Goal: Task Accomplishment & Management: Manage account settings

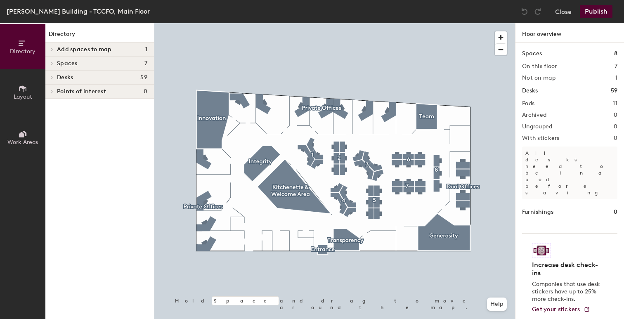
click at [81, 75] on h4 "Desks 59" at bounding box center [102, 77] width 90 height 7
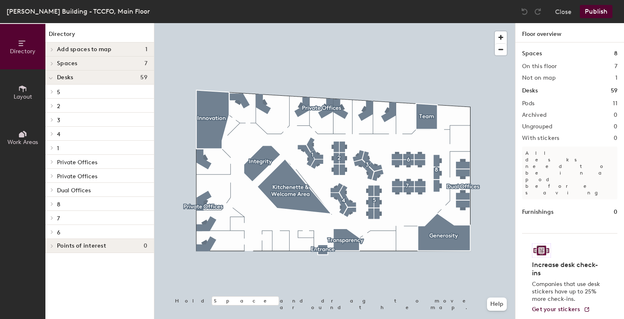
click at [74, 92] on p "5" at bounding box center [102, 91] width 90 height 11
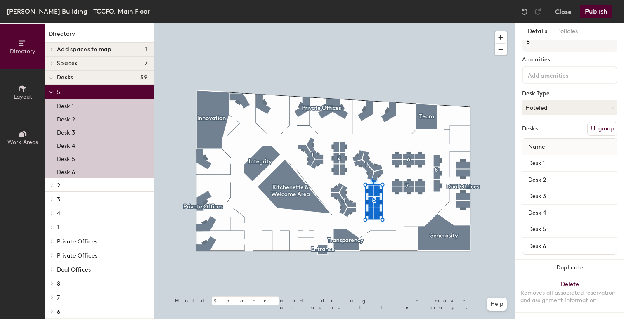
scroll to position [14, 0]
click at [579, 109] on button "Hoteled" at bounding box center [569, 108] width 95 height 15
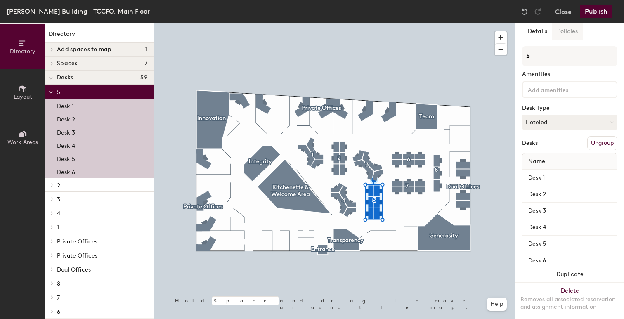
click at [567, 36] on button "Policies" at bounding box center [567, 31] width 31 height 17
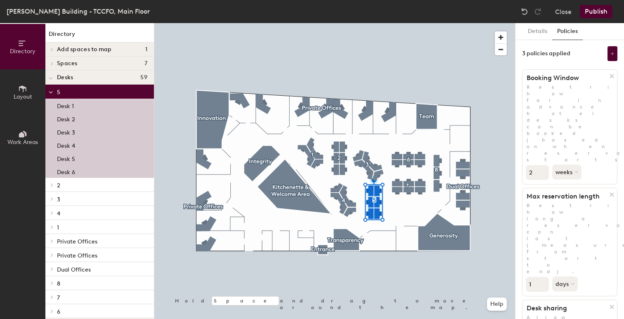
click at [83, 131] on div "Desk 3" at bounding box center [99, 131] width 109 height 13
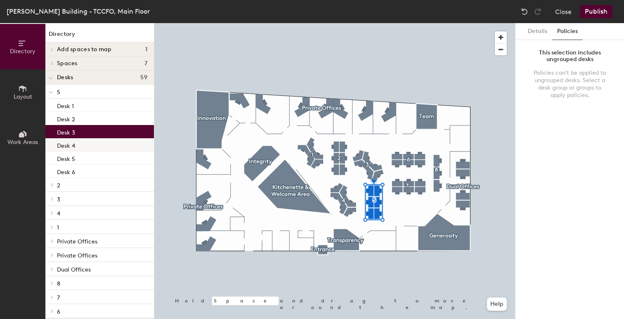
click at [83, 144] on div "Desk 4" at bounding box center [99, 144] width 109 height 13
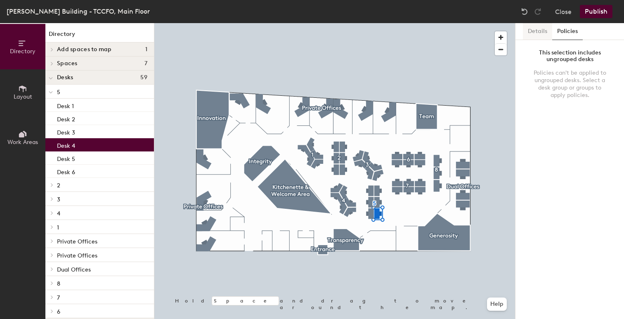
click at [549, 28] on button "Details" at bounding box center [537, 31] width 29 height 17
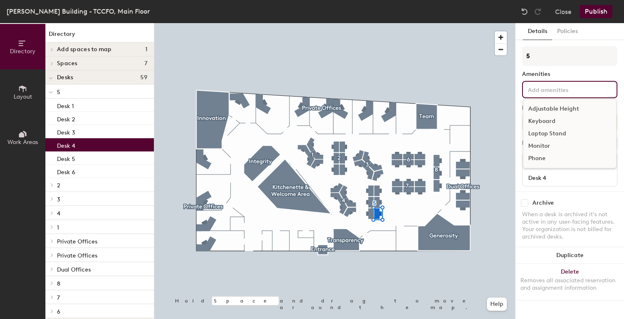
click at [563, 94] on div "Adjustable Height Keyboard Laptop Stand Monitor Phone" at bounding box center [569, 89] width 95 height 17
click at [559, 76] on div "Amenities" at bounding box center [569, 74] width 95 height 7
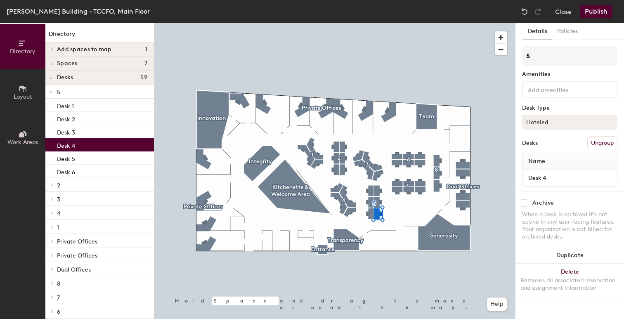
click at [556, 116] on button "Hoteled" at bounding box center [569, 122] width 95 height 15
click at [92, 158] on div "Desk 5" at bounding box center [99, 158] width 109 height 13
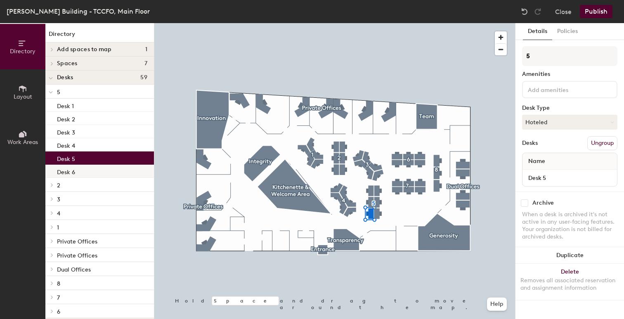
click at [87, 169] on div "Desk 6" at bounding box center [99, 171] width 109 height 13
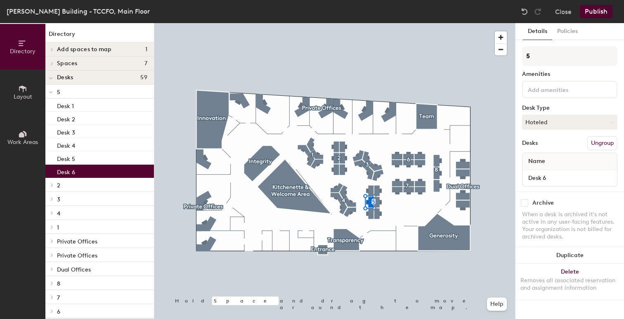
click at [104, 92] on p "5" at bounding box center [102, 91] width 90 height 11
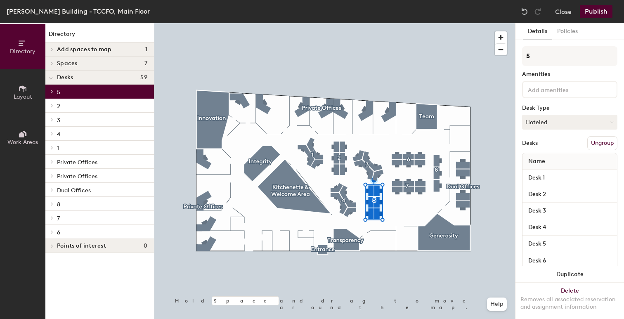
click at [55, 95] on div at bounding box center [50, 92] width 11 height 14
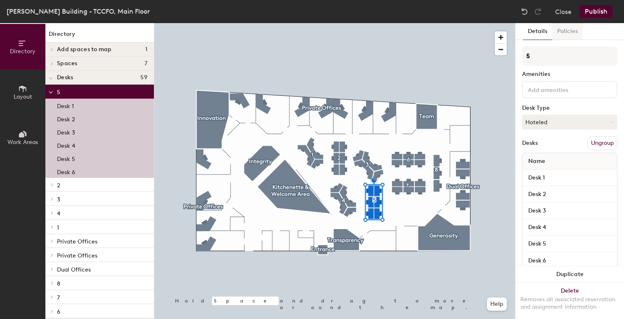
click at [571, 29] on button "Policies" at bounding box center [567, 31] width 31 height 17
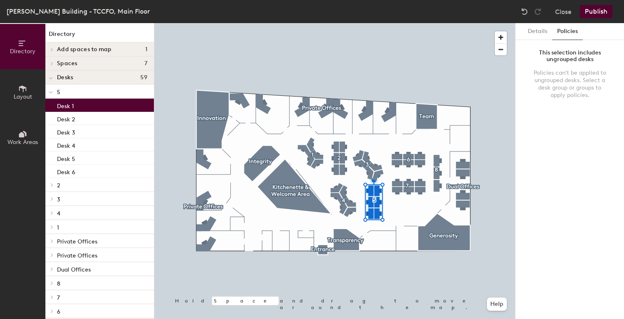
click at [107, 104] on div "Desk 1" at bounding box center [99, 105] width 109 height 13
drag, startPoint x: 73, startPoint y: 110, endPoint x: 92, endPoint y: 92, distance: 26.6
click at [92, 92] on div "5 Desk 1 Desk 2 Desk 3 Desk 4 Desk 5 Desk 6 2 Desk 1 Desk 2 Desk 3 Desk 4 Desk …" at bounding box center [99, 202] width 109 height 234
click at [89, 89] on p "5" at bounding box center [102, 91] width 90 height 11
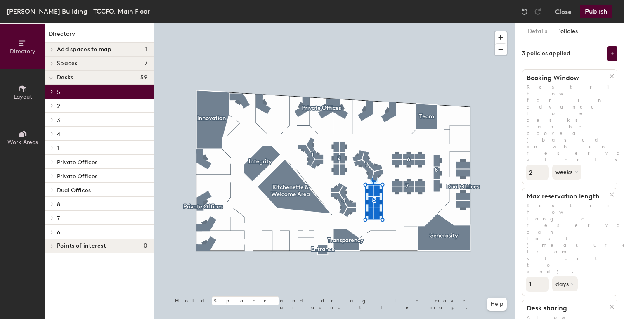
click at [97, 77] on h4 "Desks 59" at bounding box center [102, 77] width 90 height 7
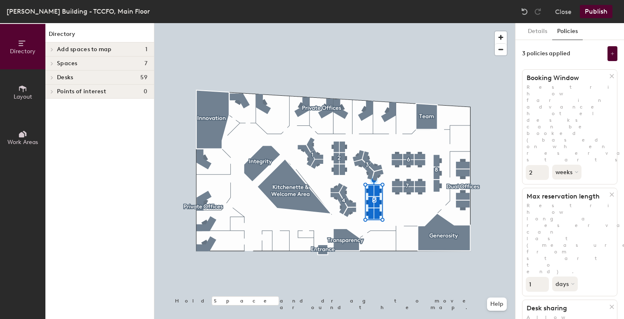
click at [97, 77] on h4 "Desks 59" at bounding box center [102, 77] width 90 height 7
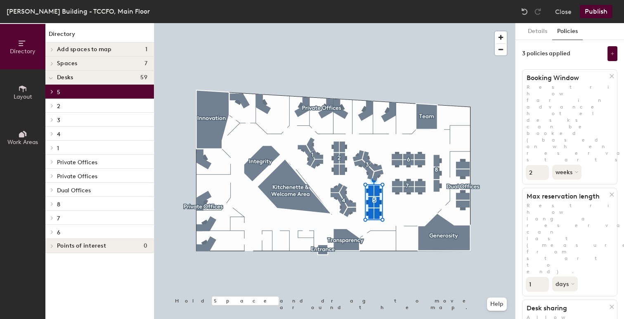
click at [76, 235] on p "6" at bounding box center [102, 232] width 90 height 11
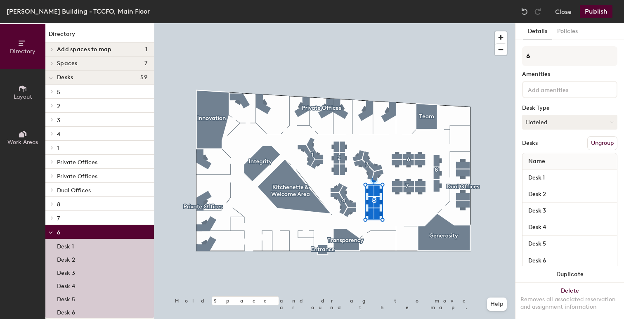
click at [76, 252] on div "Desk 1" at bounding box center [99, 245] width 109 height 13
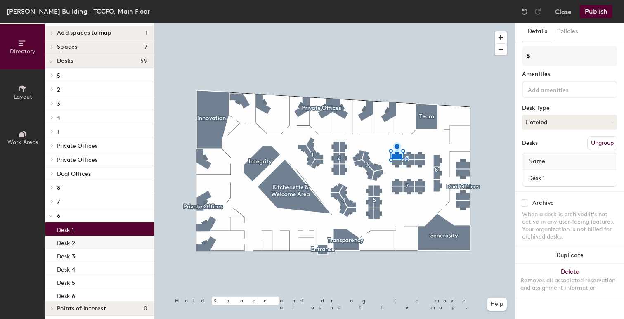
scroll to position [20, 0]
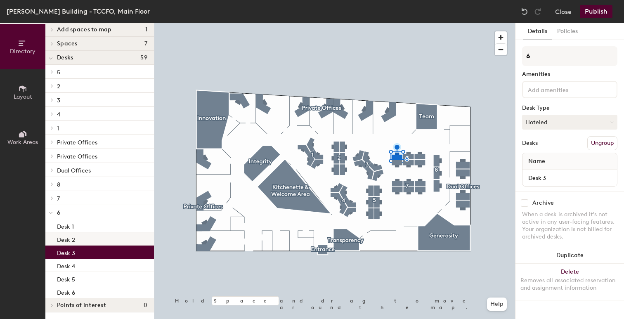
click at [79, 258] on div "Desk 3" at bounding box center [99, 252] width 109 height 13
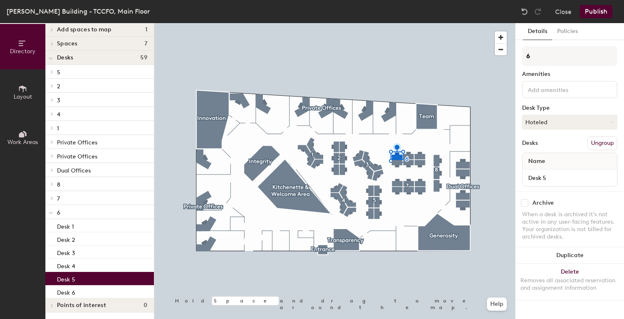
click at [78, 276] on div "Desk 5" at bounding box center [99, 278] width 109 height 13
click at [22, 141] on span "Work Areas" at bounding box center [22, 142] width 31 height 7
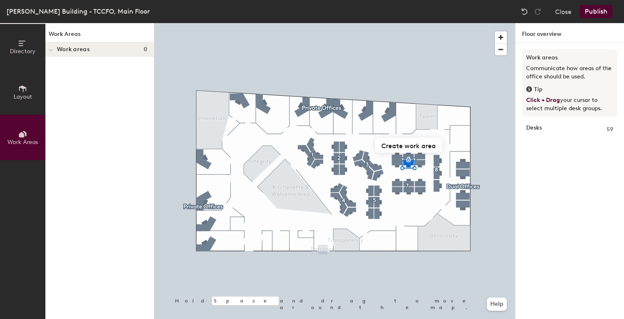
click at [93, 52] on h4 "Work areas 0" at bounding box center [102, 49] width 90 height 7
click at [85, 53] on div "Work areas 0" at bounding box center [99, 50] width 109 height 14
click at [16, 96] on span "Layout" at bounding box center [23, 96] width 19 height 7
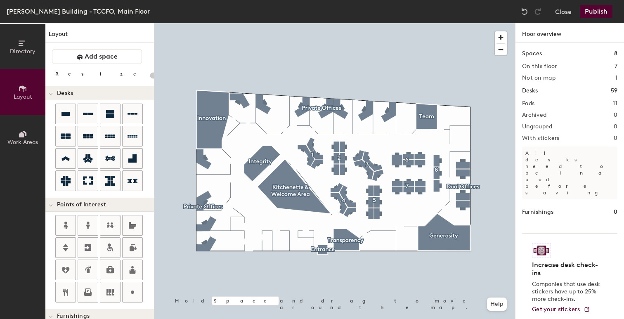
click at [25, 140] on span "Work Areas" at bounding box center [22, 142] width 31 height 7
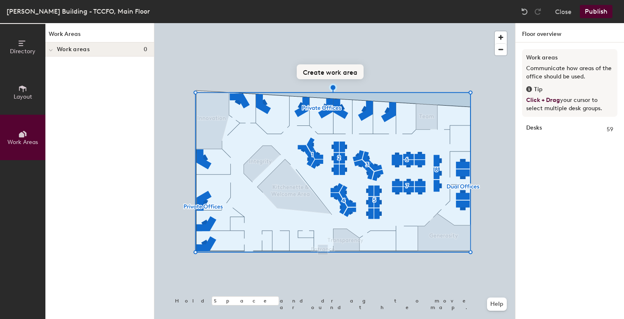
click at [357, 76] on button "Create work area" at bounding box center [330, 71] width 67 height 15
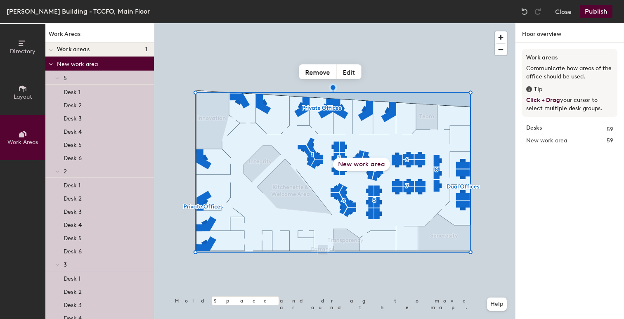
click at [532, 88] on icon at bounding box center [529, 89] width 6 height 6
click at [343, 72] on button "Edit" at bounding box center [349, 71] width 25 height 15
type input "Main Floor"
click at [127, 51] on h4 "Work areas 1" at bounding box center [102, 49] width 90 height 7
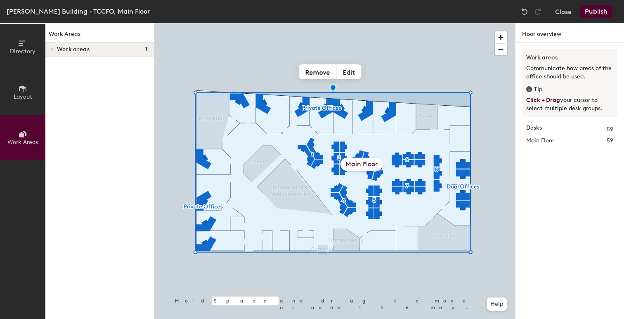
click at [95, 55] on div "Work areas 1" at bounding box center [99, 50] width 109 height 14
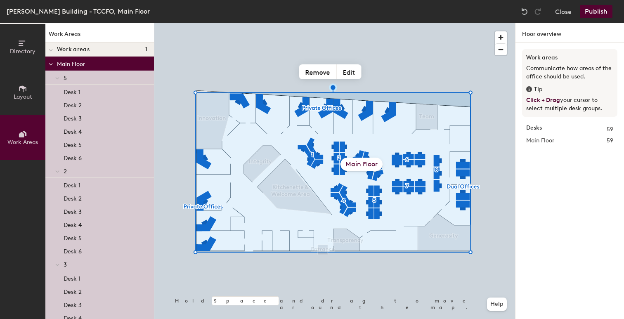
click at [99, 62] on p "Main Floor" at bounding box center [102, 63] width 90 height 11
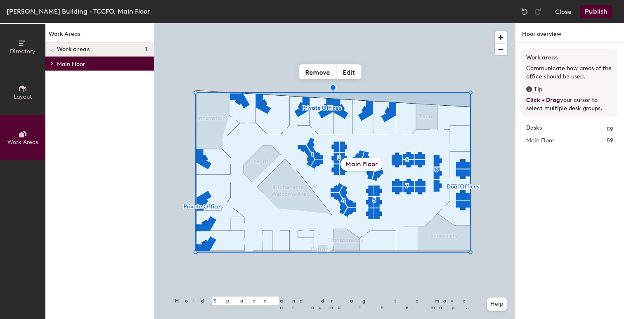
click at [541, 192] on div "Work areas Communicate how areas of the office should be used. Tip Click + Drag…" at bounding box center [570, 191] width 109 height 296
click at [82, 61] on p "Main Floor" at bounding box center [102, 63] width 90 height 11
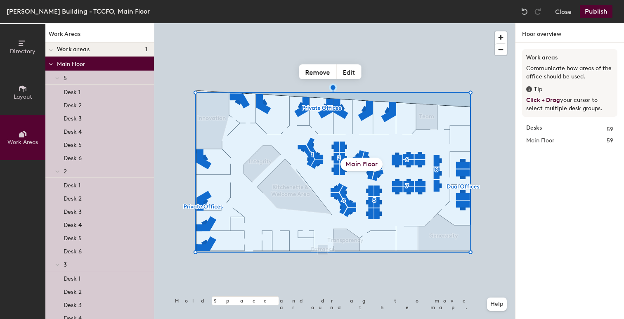
click at [78, 78] on p "5" at bounding box center [106, 77] width 84 height 11
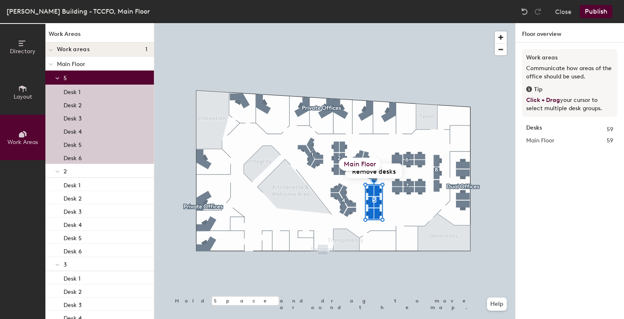
click at [84, 91] on div "Desk 1" at bounding box center [99, 91] width 109 height 13
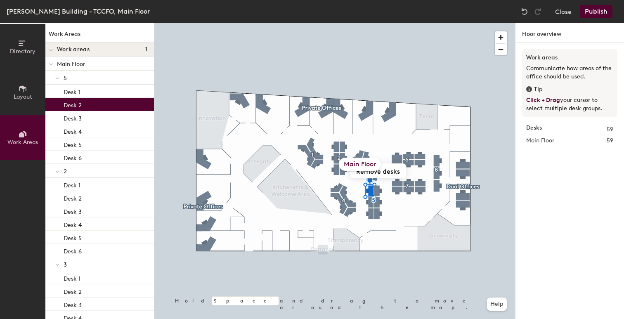
click at [84, 104] on div "Desk 2" at bounding box center [99, 104] width 109 height 13
click at [85, 120] on div "Desk 3" at bounding box center [99, 117] width 109 height 13
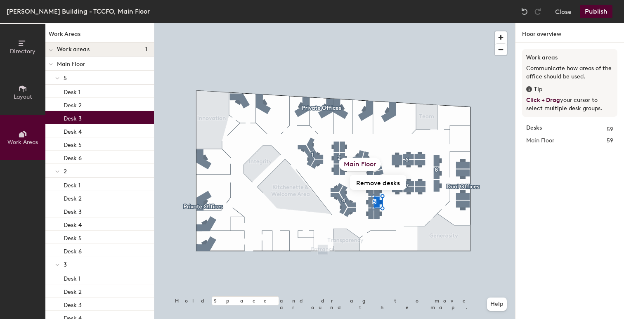
click at [18, 96] on span "Layout" at bounding box center [23, 96] width 19 height 7
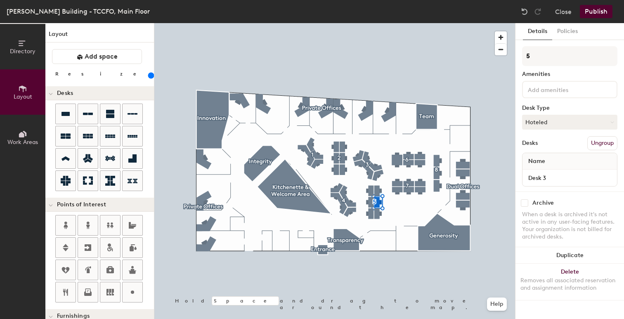
click at [26, 147] on button "Work Areas" at bounding box center [22, 137] width 45 height 45
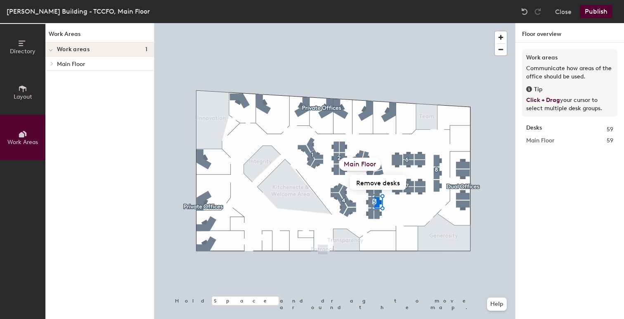
click at [528, 84] on div at bounding box center [529, 88] width 6 height 9
click at [529, 88] on icon at bounding box center [529, 89] width 6 height 6
click at [529, 90] on icon at bounding box center [529, 89] width 6 height 6
click at [21, 89] on icon at bounding box center [22, 88] width 9 height 9
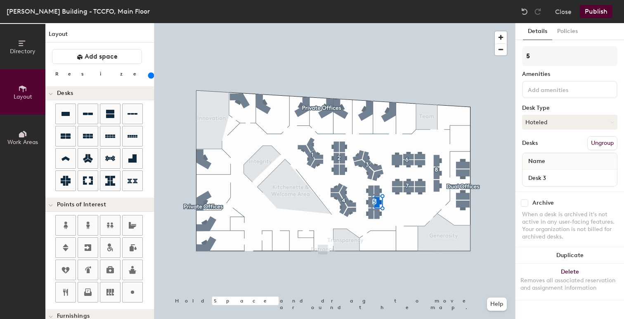
click at [22, 51] on span "Directory" at bounding box center [23, 51] width 26 height 7
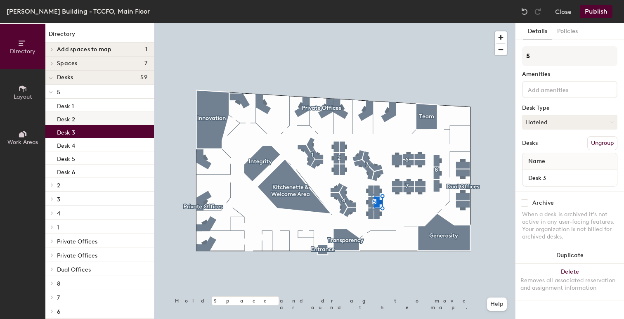
click at [67, 117] on p "Desk 2" at bounding box center [66, 118] width 18 height 9
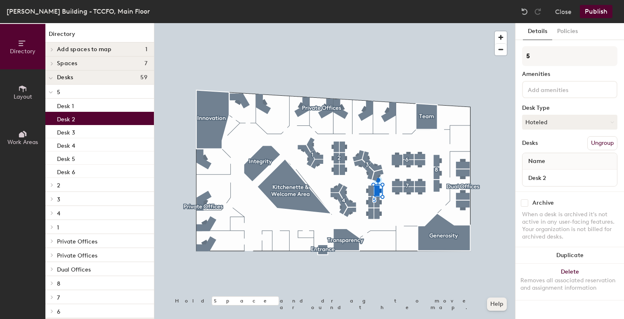
click at [495, 303] on button "Help" at bounding box center [497, 304] width 20 height 13
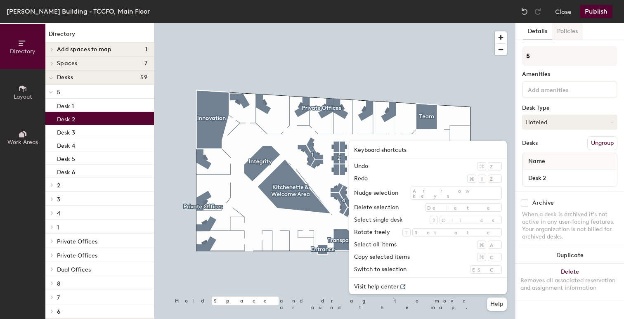
click at [572, 29] on button "Policies" at bounding box center [567, 31] width 31 height 17
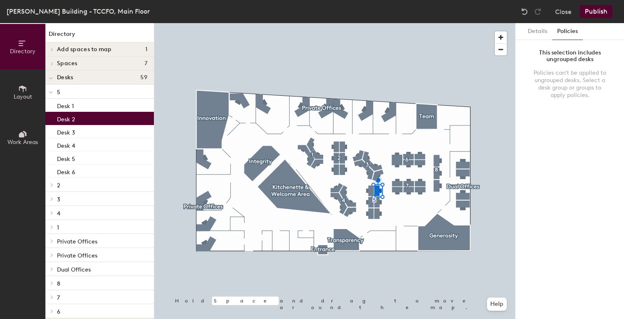
click at [90, 91] on p "5" at bounding box center [102, 91] width 90 height 11
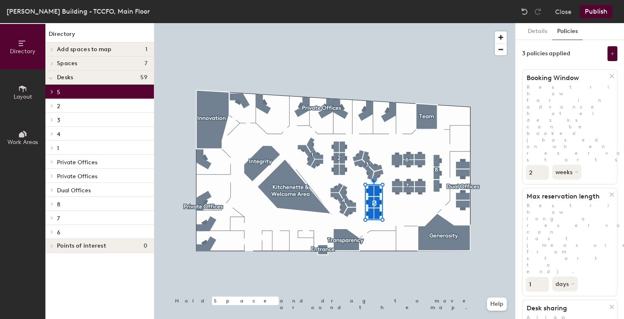
click at [90, 64] on h4 "Spaces 7" at bounding box center [102, 63] width 90 height 7
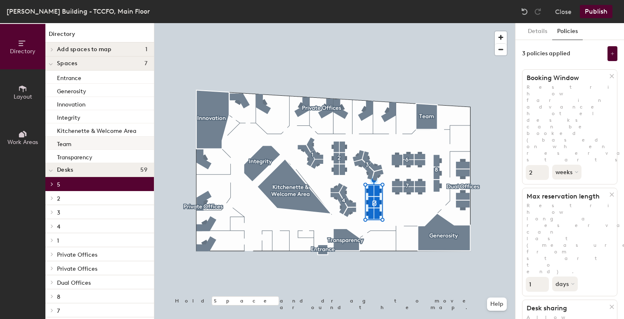
click at [83, 142] on div "Team" at bounding box center [99, 143] width 109 height 13
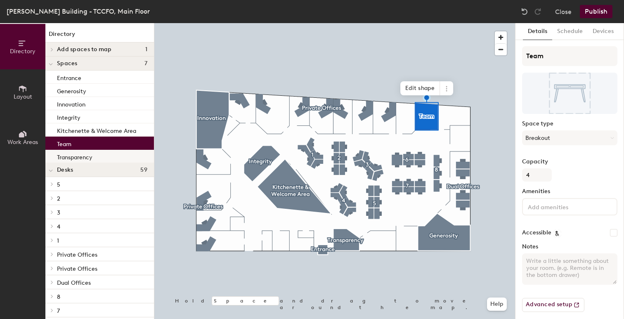
click at [83, 151] on div "Transparency" at bounding box center [99, 156] width 109 height 13
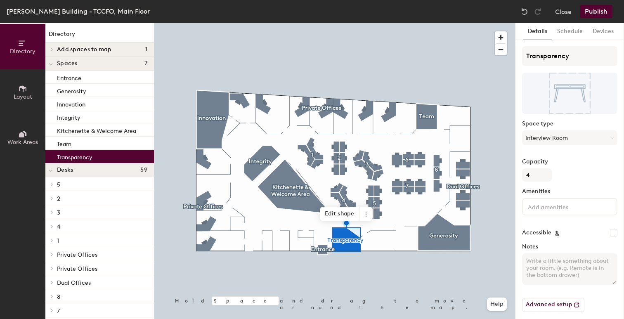
click at [84, 66] on h4 "Spaces 7" at bounding box center [102, 63] width 90 height 7
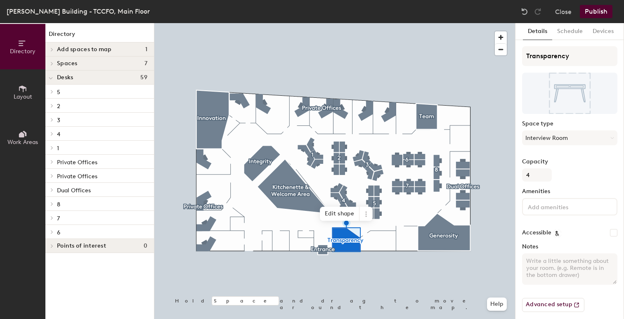
click at [88, 46] on span "Add spaces to map" at bounding box center [84, 49] width 55 height 7
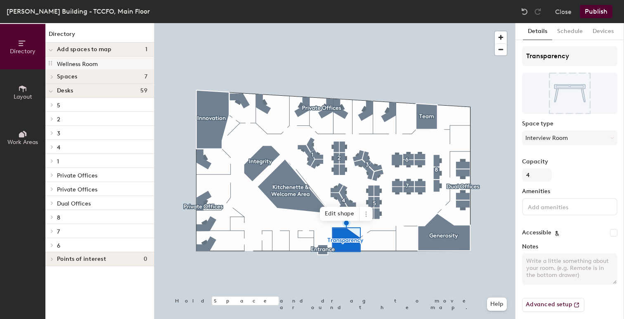
click at [89, 64] on p "Wellness Room" at bounding box center [77, 62] width 41 height 9
click at [90, 49] on span "Add spaces to map" at bounding box center [84, 49] width 55 height 7
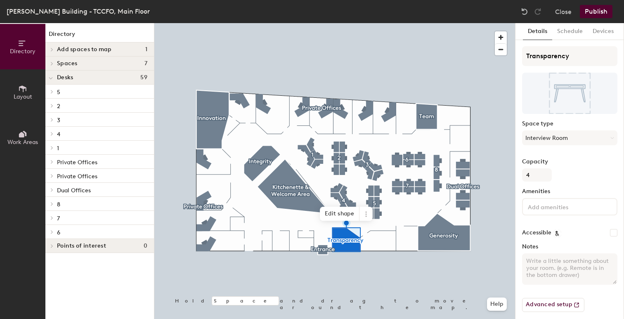
click at [77, 103] on p "2" at bounding box center [102, 105] width 90 height 11
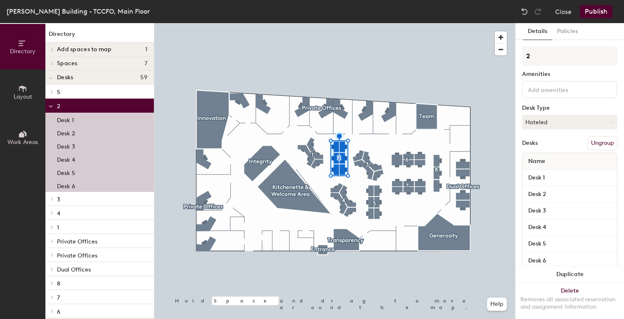
click at [72, 108] on p "2" at bounding box center [102, 105] width 90 height 11
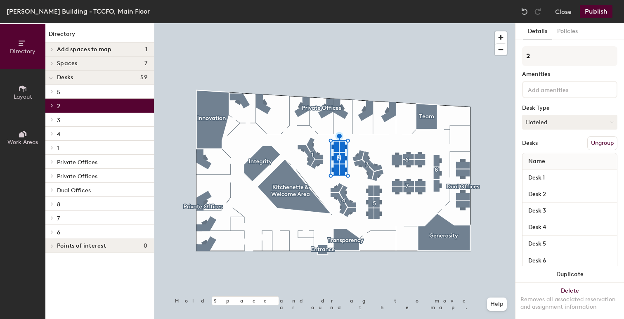
click at [22, 124] on button "Work Areas" at bounding box center [22, 137] width 45 height 45
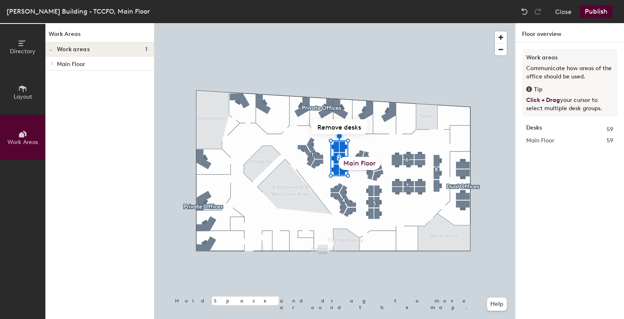
click at [95, 69] on div "Main Floor" at bounding box center [99, 64] width 109 height 14
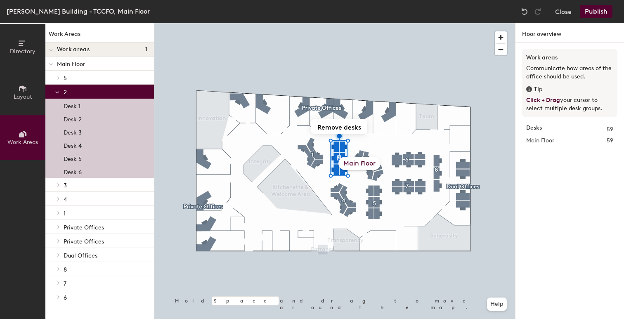
click at [92, 78] on p "5" at bounding box center [106, 77] width 84 height 11
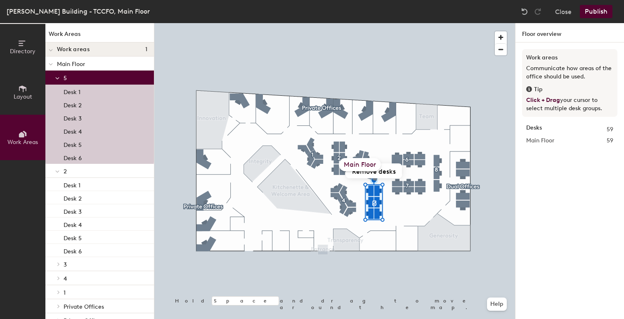
click at [360, 166] on div "Main Floor" at bounding box center [360, 164] width 42 height 13
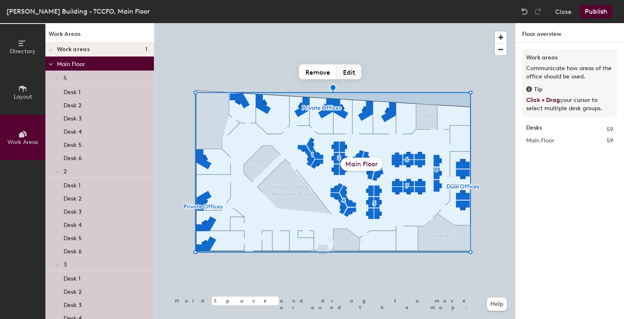
click at [349, 69] on button "Edit" at bounding box center [349, 71] width 25 height 15
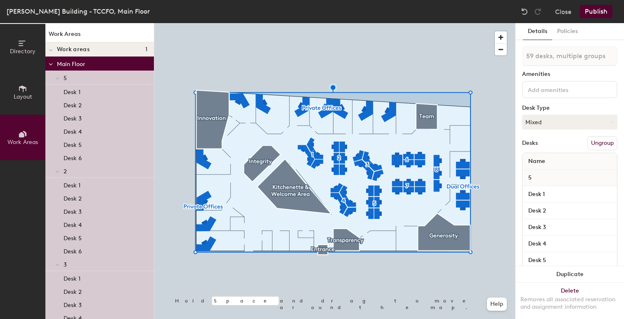
click at [602, 12] on button "Publish" at bounding box center [596, 11] width 33 height 13
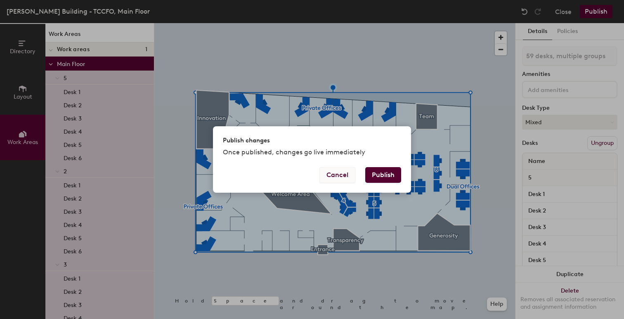
click at [341, 180] on button "Cancel" at bounding box center [338, 175] width 36 height 16
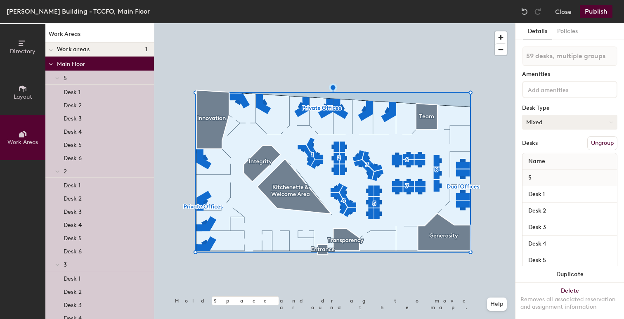
click at [546, 125] on button "Mixed" at bounding box center [569, 122] width 95 height 15
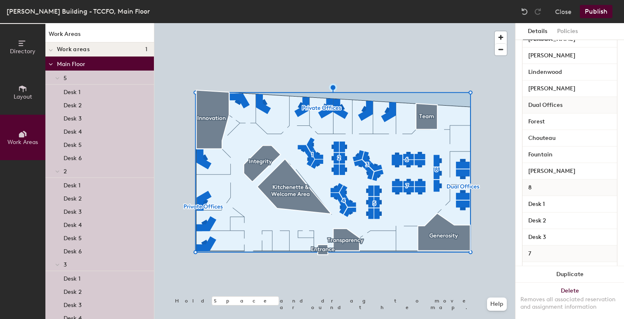
scroll to position [1071, 0]
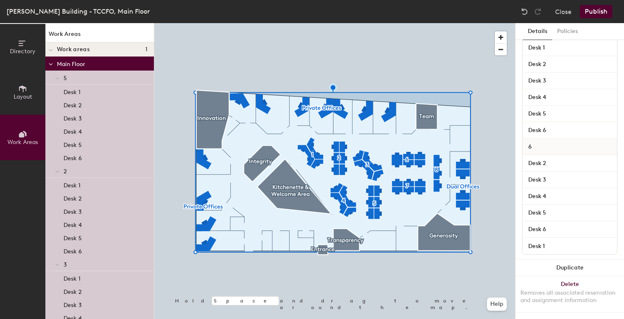
click at [547, 144] on div "6" at bounding box center [570, 147] width 95 height 17
click at [540, 159] on input "Desk 2" at bounding box center [569, 164] width 91 height 12
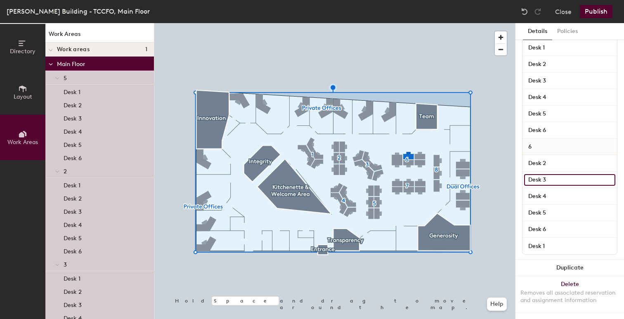
click at [542, 177] on input "Desk 3" at bounding box center [569, 180] width 91 height 12
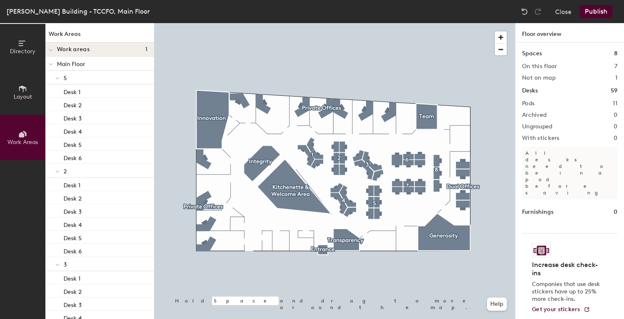
click at [77, 78] on p "5" at bounding box center [106, 77] width 84 height 11
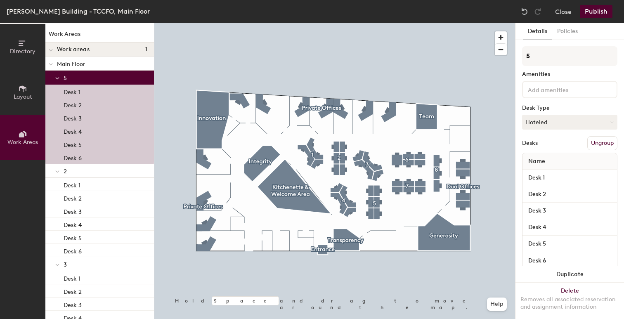
click at [75, 64] on p "Main Floor" at bounding box center [102, 63] width 90 height 11
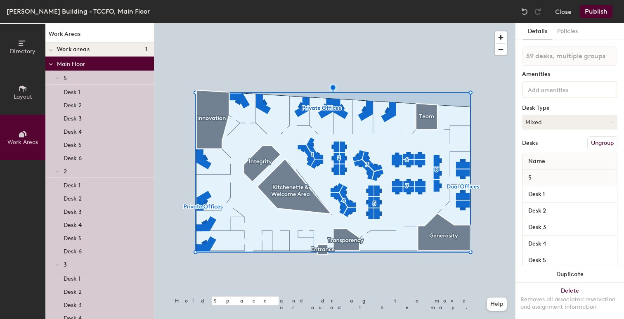
click at [22, 86] on icon at bounding box center [22, 88] width 7 height 7
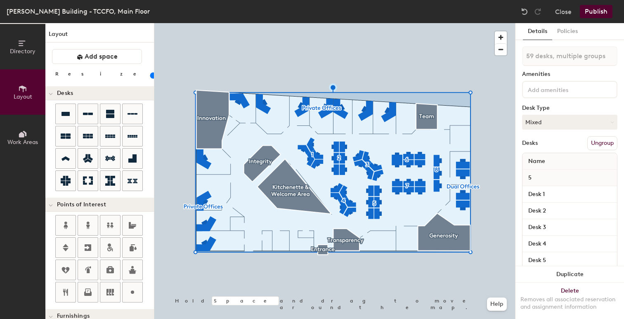
click at [20, 45] on icon at bounding box center [22, 42] width 7 height 5
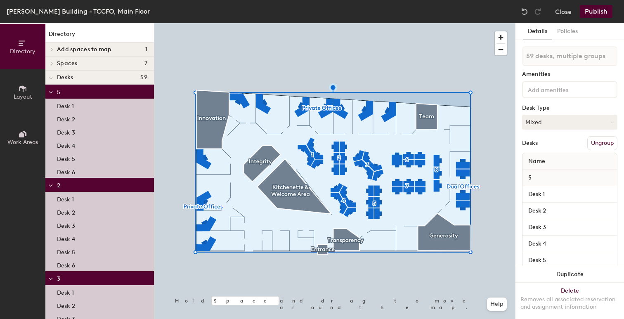
click at [596, 12] on button "Publish" at bounding box center [596, 11] width 33 height 13
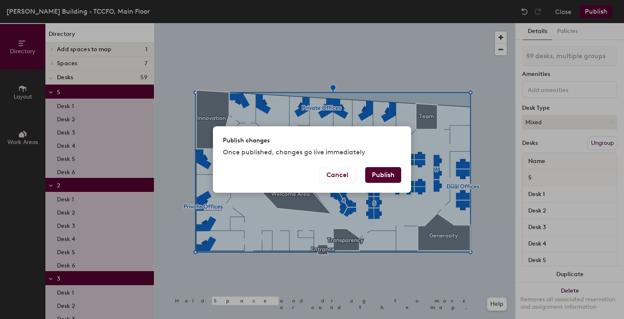
click at [384, 178] on button "Publish" at bounding box center [383, 175] width 36 height 16
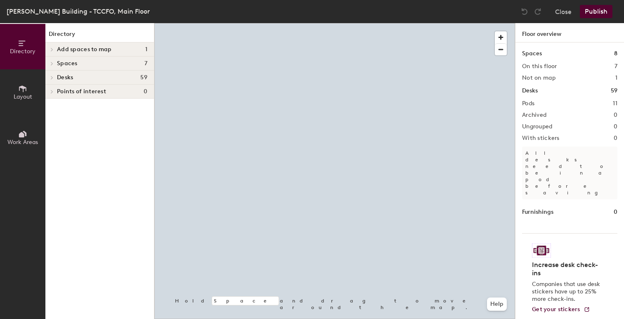
click at [24, 127] on button "Work Areas" at bounding box center [22, 137] width 45 height 45
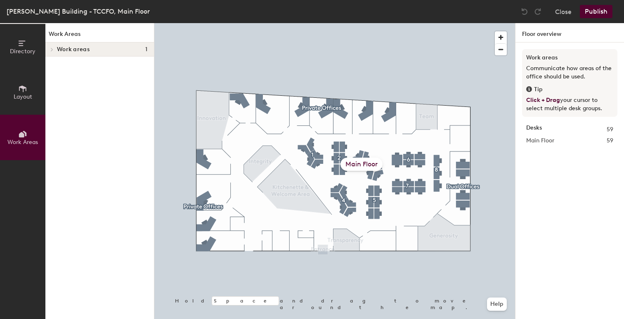
click at [97, 51] on h4 "Work areas 1" at bounding box center [102, 49] width 90 height 7
click at [95, 72] on div "Work Areas Work areas 1 Main Floor 5 Desk 1 Desk 2 Desk 3 Desk 4 Desk 5 Desk 6 …" at bounding box center [99, 171] width 109 height 296
click at [98, 69] on div "Main Floor" at bounding box center [99, 64] width 109 height 14
click at [106, 64] on p "Main Floor" at bounding box center [102, 63] width 90 height 11
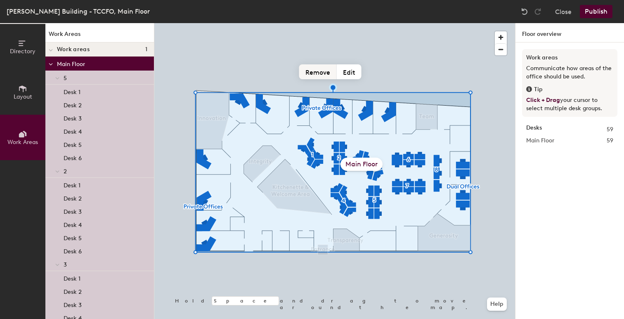
click at [313, 71] on button "Remove" at bounding box center [318, 71] width 38 height 15
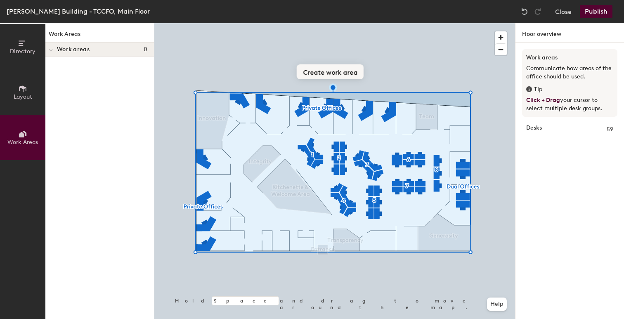
click at [399, 23] on div at bounding box center [334, 23] width 361 height 0
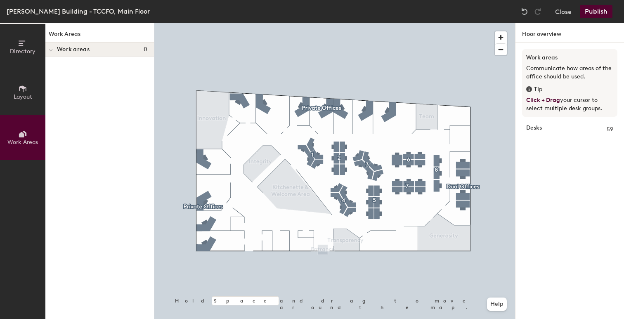
click at [598, 13] on button "Publish" at bounding box center [596, 11] width 33 height 13
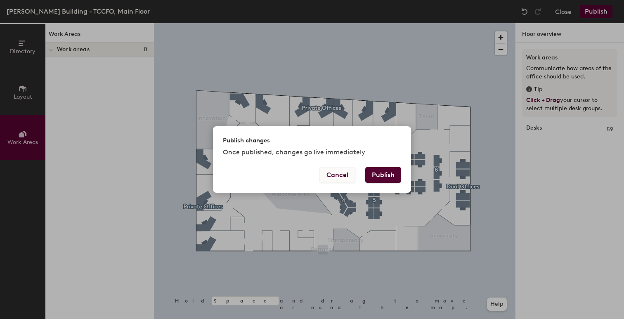
click at [342, 172] on button "Cancel" at bounding box center [338, 175] width 36 height 16
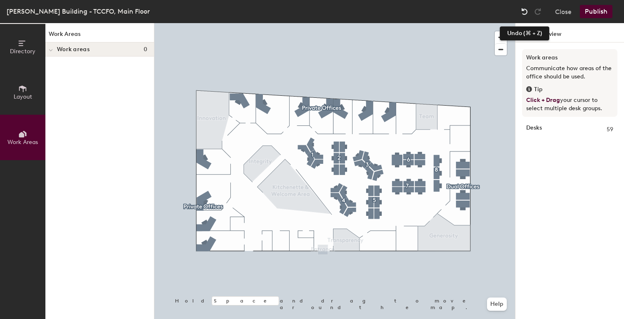
click at [520, 14] on div at bounding box center [524, 11] width 13 height 13
click at [522, 14] on img at bounding box center [525, 11] width 8 height 8
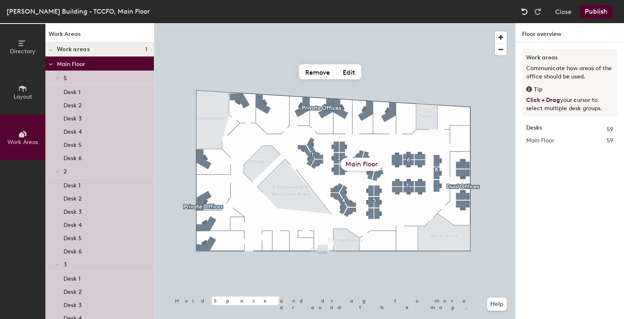
click at [522, 14] on img at bounding box center [525, 11] width 8 height 8
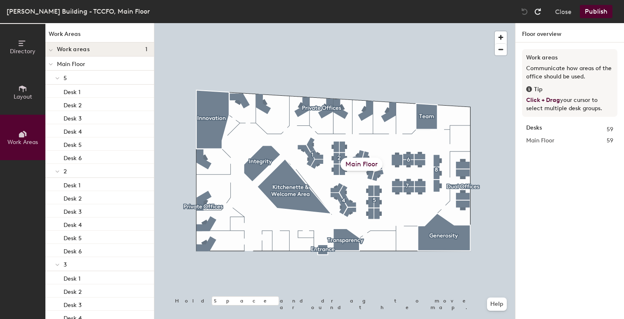
click at [536, 12] on img at bounding box center [538, 11] width 8 height 8
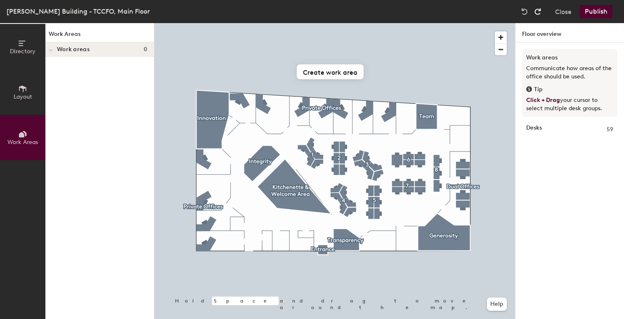
click at [536, 12] on img at bounding box center [538, 11] width 8 height 8
click at [527, 12] on img at bounding box center [525, 11] width 8 height 8
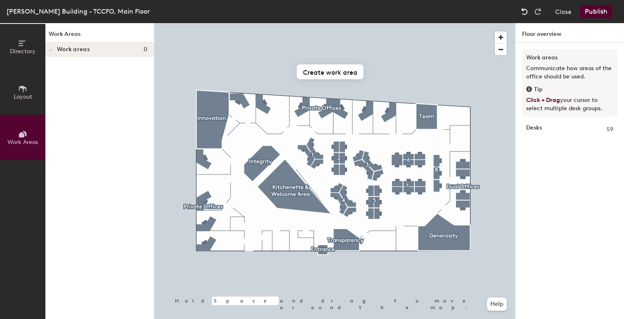
click at [527, 12] on img at bounding box center [525, 11] width 8 height 8
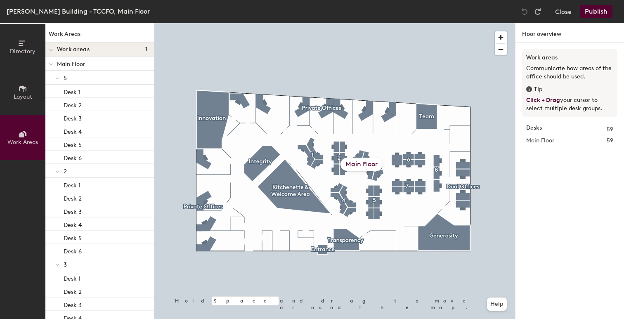
click at [527, 12] on img at bounding box center [525, 11] width 8 height 8
click at [536, 12] on img at bounding box center [538, 11] width 8 height 8
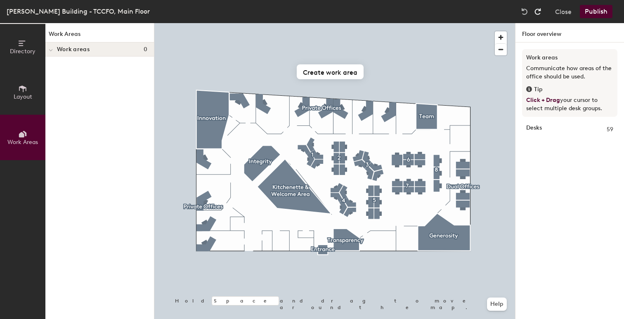
click at [536, 12] on img at bounding box center [538, 11] width 8 height 8
click at [592, 12] on button "Publish" at bounding box center [596, 11] width 33 height 13
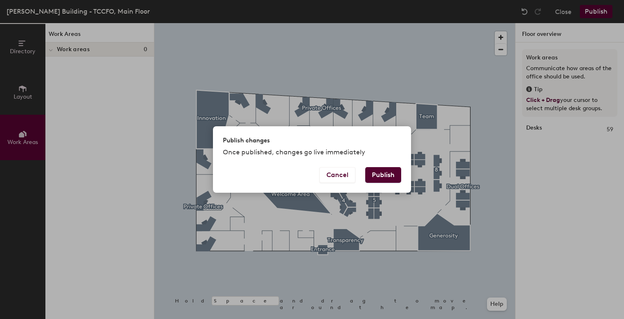
click at [389, 171] on button "Publish" at bounding box center [383, 175] width 36 height 16
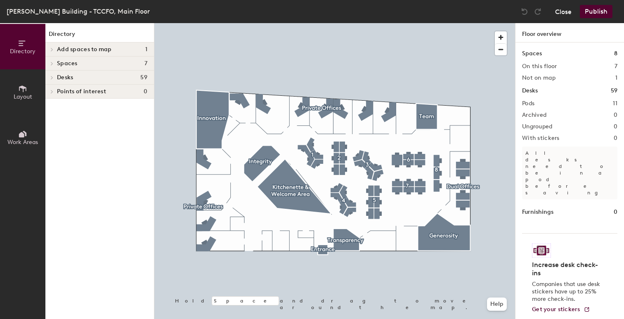
click at [567, 13] on button "Close" at bounding box center [563, 11] width 17 height 13
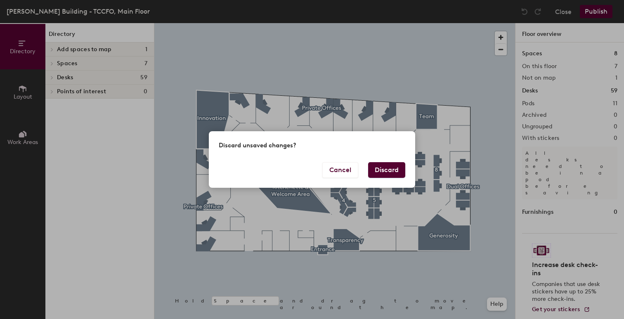
click at [383, 171] on button "Discard" at bounding box center [386, 170] width 37 height 16
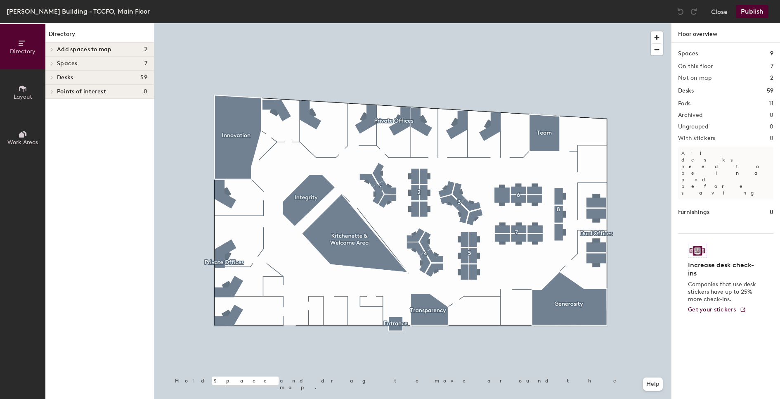
click at [87, 80] on h4 "Desks 59" at bounding box center [102, 77] width 90 height 7
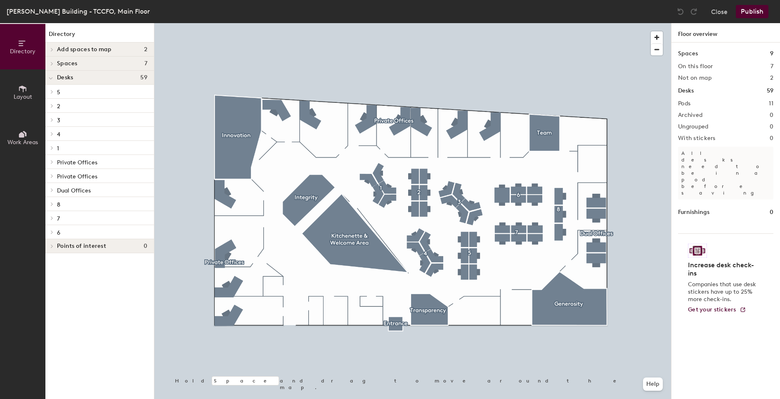
click at [88, 90] on p "5" at bounding box center [102, 91] width 90 height 11
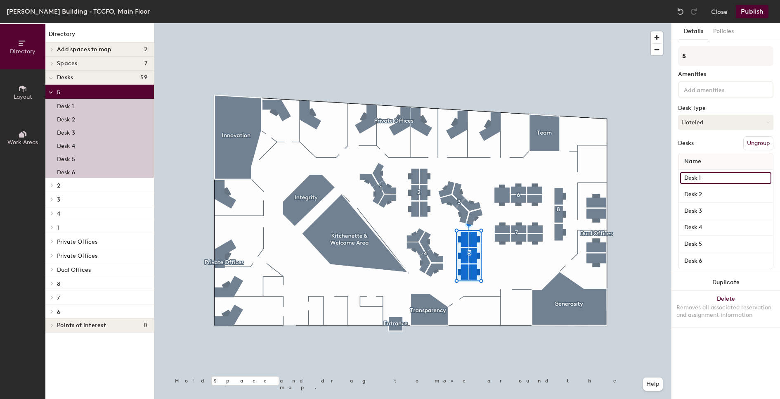
click at [690, 175] on input "Desk 1" at bounding box center [725, 178] width 91 height 12
click at [718, 120] on button "Hoteled" at bounding box center [725, 122] width 95 height 15
click at [89, 81] on div "Desks 59" at bounding box center [99, 78] width 109 height 14
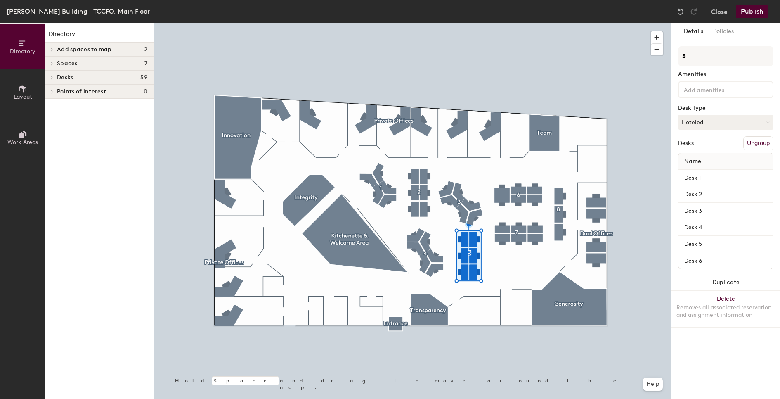
click at [87, 80] on h4 "Desks 59" at bounding box center [102, 77] width 90 height 7
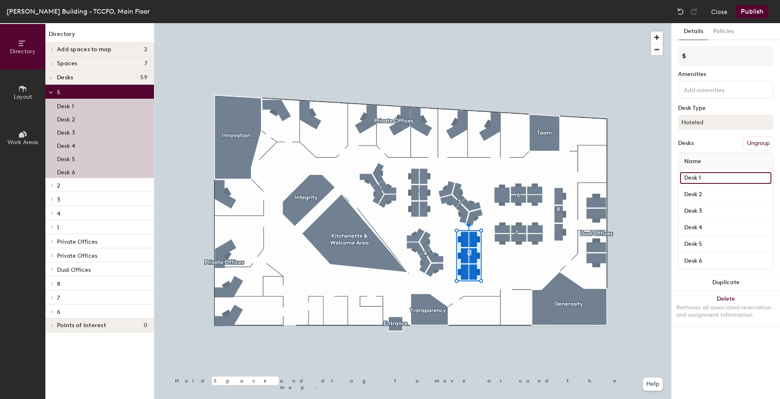
click at [698, 180] on input "Desk 1" at bounding box center [725, 178] width 91 height 12
click at [89, 106] on div "Desk 1" at bounding box center [99, 105] width 109 height 13
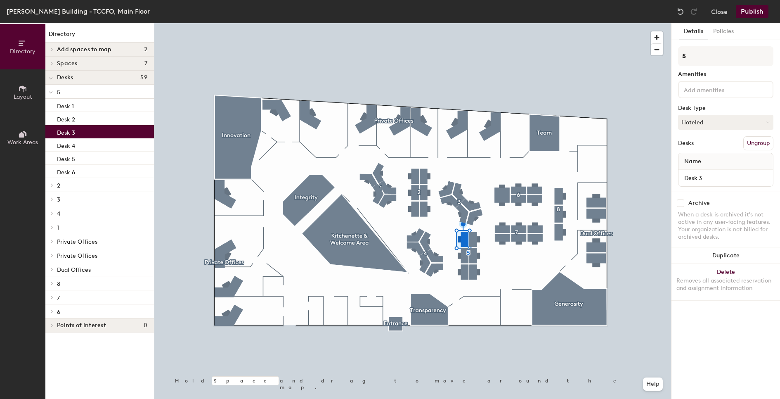
click at [88, 125] on div "Desk 3" at bounding box center [99, 131] width 109 height 13
click at [89, 108] on div "Desk 1" at bounding box center [99, 105] width 109 height 13
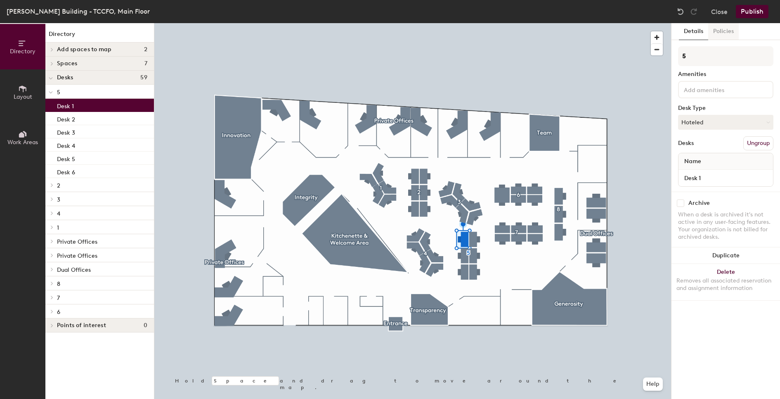
click at [720, 28] on button "Policies" at bounding box center [723, 31] width 31 height 17
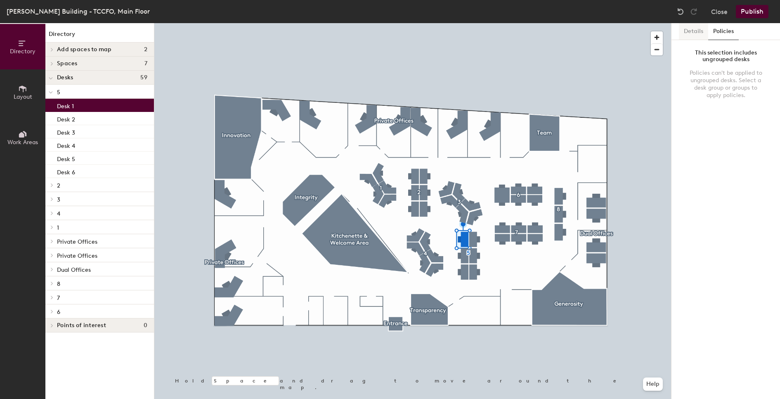
click at [694, 31] on button "Details" at bounding box center [693, 31] width 29 height 17
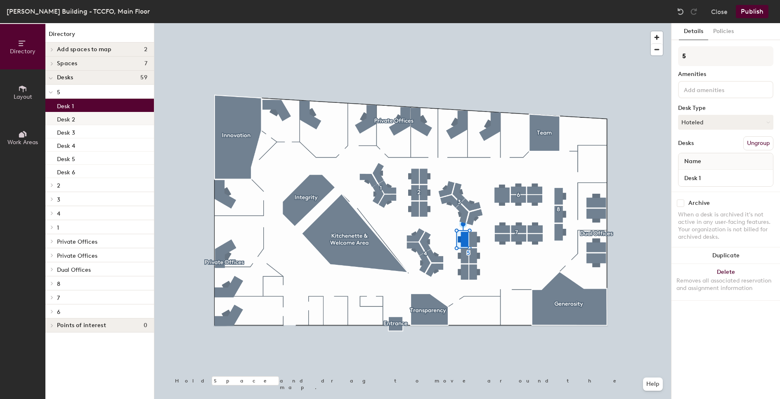
click at [94, 120] on div "Desk 2" at bounding box center [99, 118] width 109 height 13
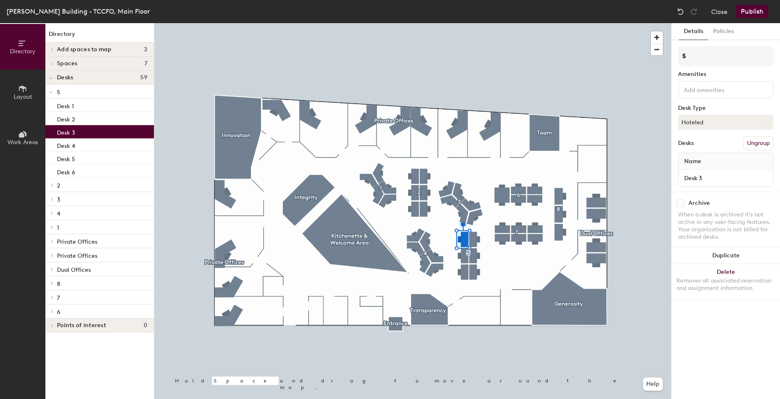
click at [93, 131] on div "Desk 3" at bounding box center [99, 131] width 109 height 13
click at [94, 139] on div "Desk 4" at bounding box center [99, 144] width 109 height 13
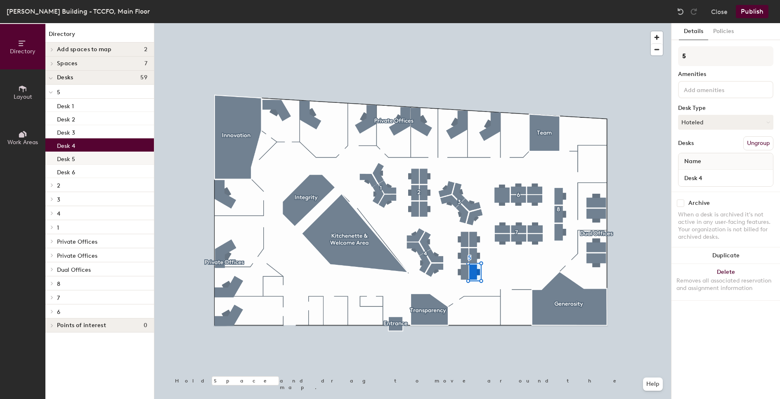
click at [86, 156] on div "Desk 5" at bounding box center [99, 158] width 109 height 13
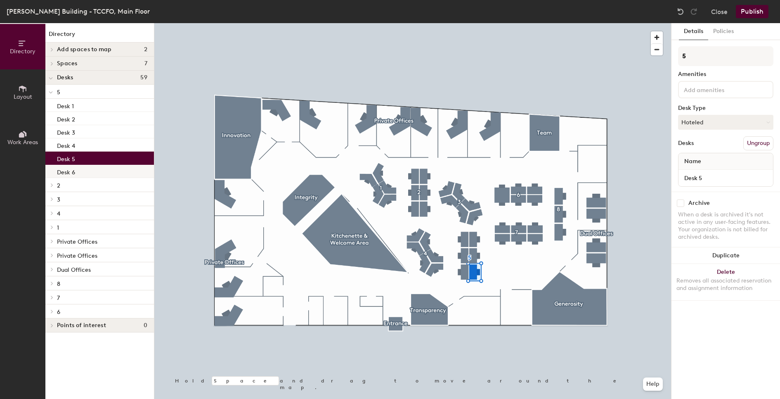
click at [80, 169] on div "Desk 6" at bounding box center [99, 171] width 109 height 13
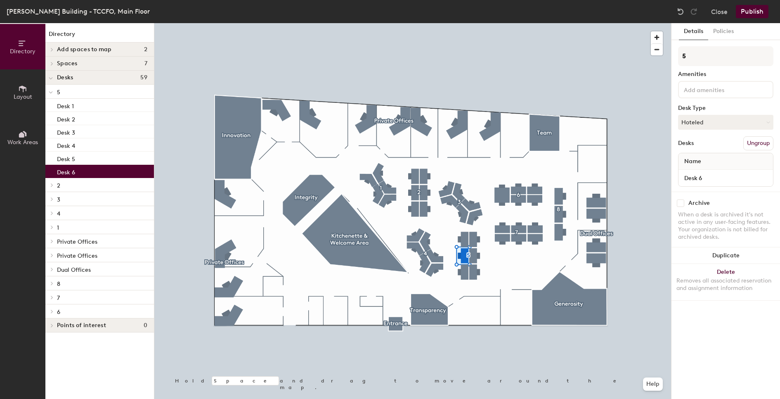
click at [74, 304] on div "6" at bounding box center [99, 311] width 109 height 14
click at [74, 314] on p "6" at bounding box center [102, 311] width 90 height 11
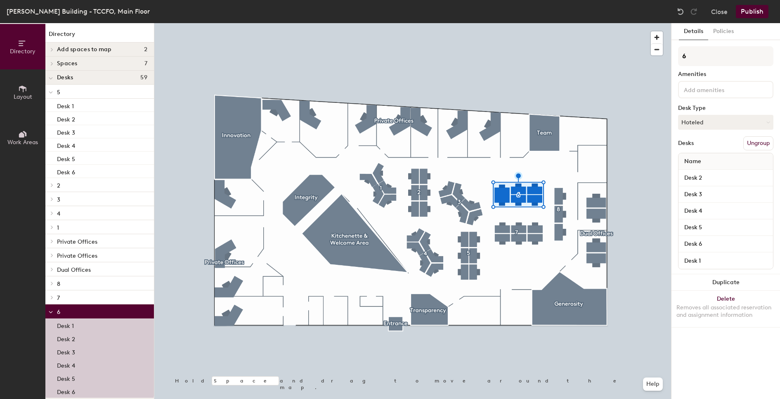
click at [77, 297] on p "7" at bounding box center [102, 297] width 90 height 11
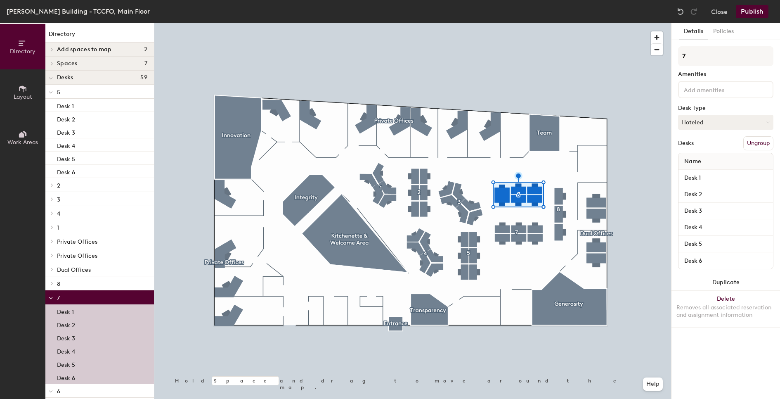
click at [78, 284] on p "8" at bounding box center [102, 283] width 90 height 11
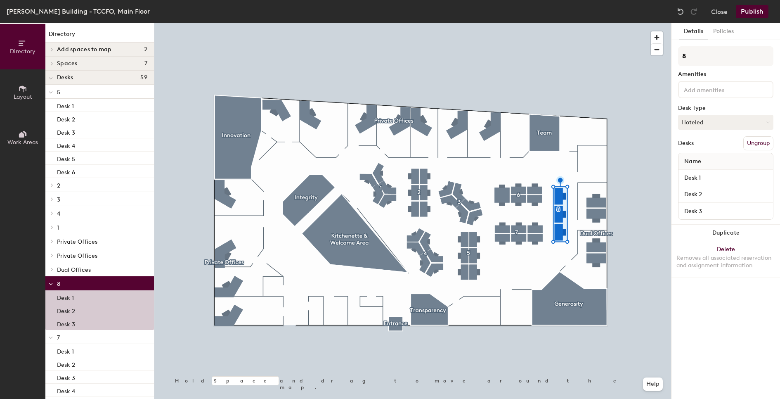
click at [80, 226] on p "1" at bounding box center [102, 227] width 90 height 11
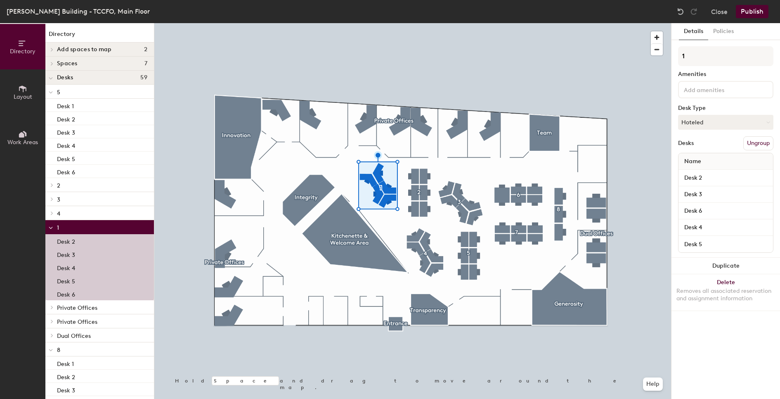
click at [82, 212] on p "4" at bounding box center [102, 213] width 90 height 11
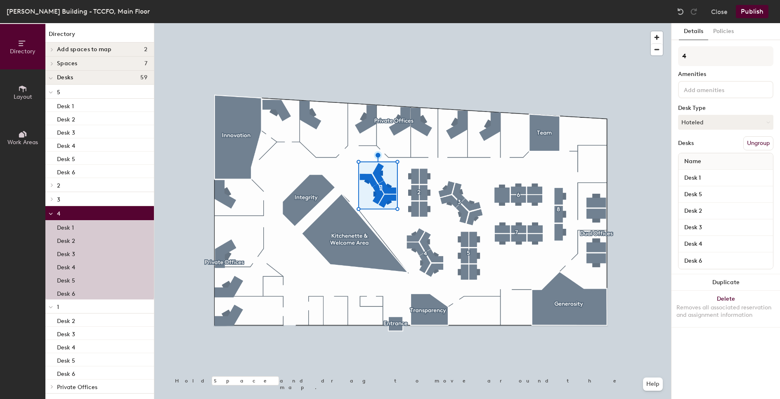
click at [83, 197] on p "3" at bounding box center [102, 199] width 90 height 11
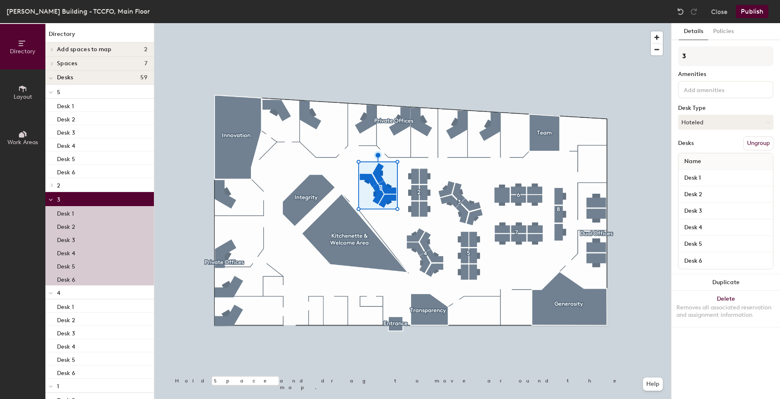
click at [87, 184] on p "2" at bounding box center [102, 185] width 90 height 11
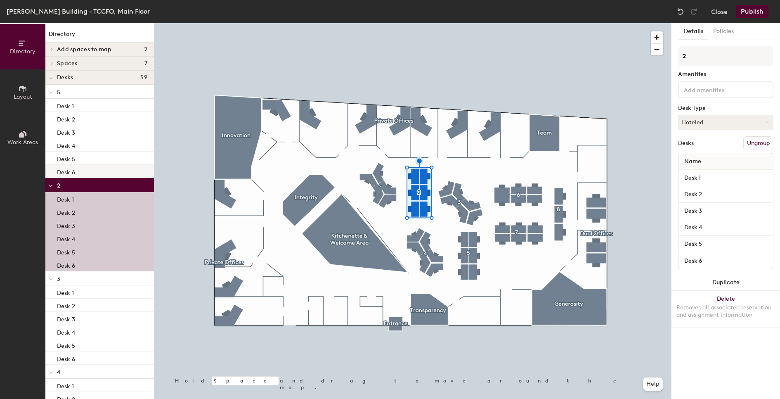
click at [80, 170] on div "Desk 6" at bounding box center [99, 171] width 109 height 13
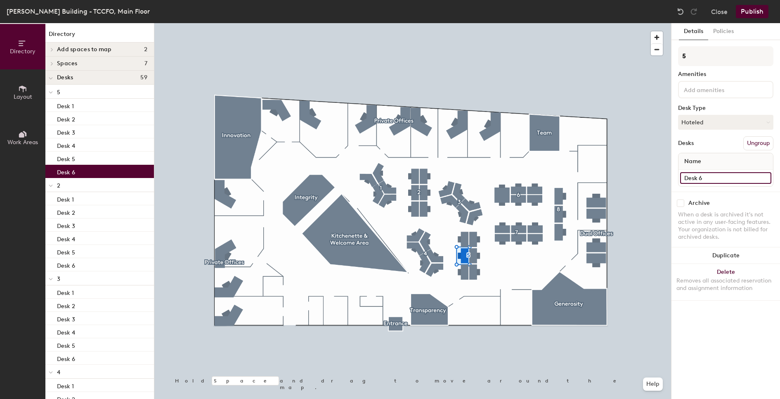
click at [708, 177] on input "Desk 6" at bounding box center [725, 178] width 91 height 12
click at [714, 154] on div "Name" at bounding box center [726, 161] width 95 height 17
click at [101, 159] on div "Desk 5" at bounding box center [99, 158] width 109 height 13
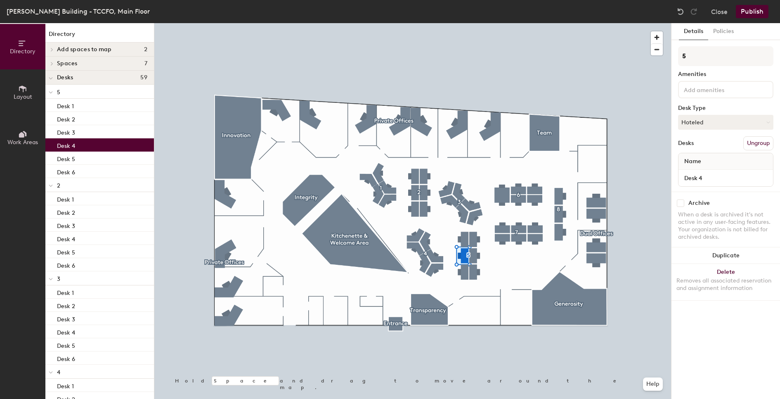
click at [101, 150] on div "Desk 4" at bounding box center [99, 144] width 109 height 13
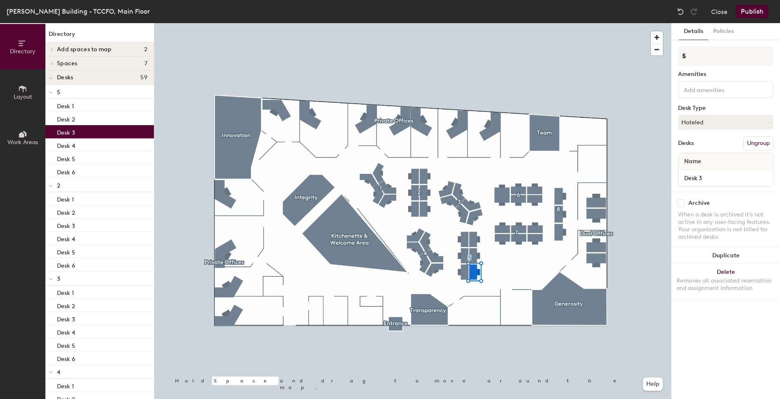
click at [101, 133] on div "Desk 3" at bounding box center [99, 131] width 109 height 13
click at [101, 114] on div "Desk 2" at bounding box center [99, 118] width 109 height 13
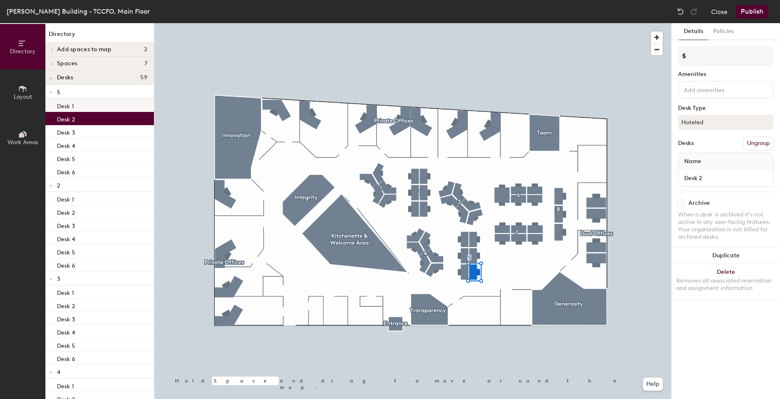
click at [102, 104] on div "Desk 1" at bounding box center [99, 105] width 109 height 13
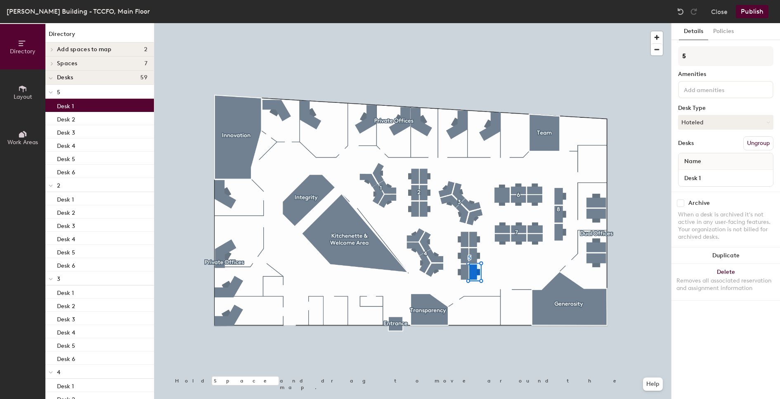
click at [102, 95] on p "5" at bounding box center [102, 91] width 90 height 11
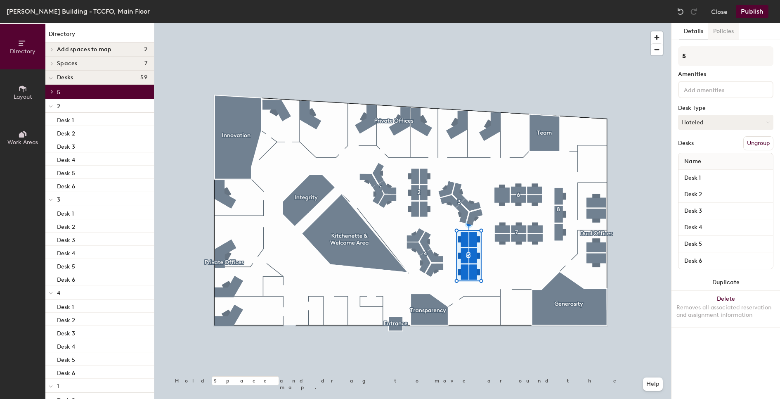
click at [722, 38] on button "Policies" at bounding box center [723, 31] width 31 height 17
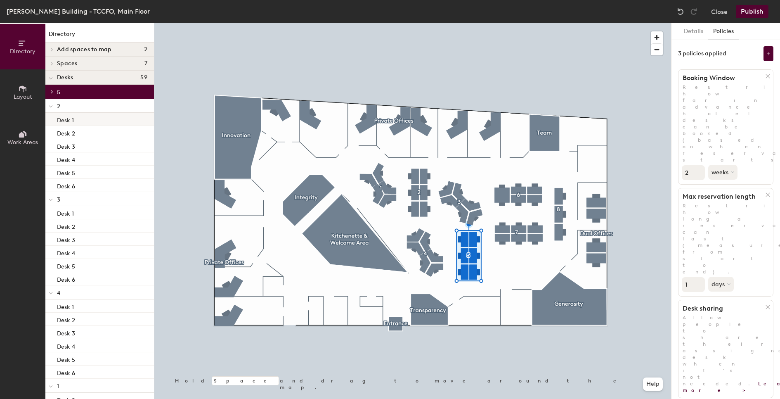
click at [88, 123] on div "Desk 1" at bounding box center [99, 119] width 109 height 13
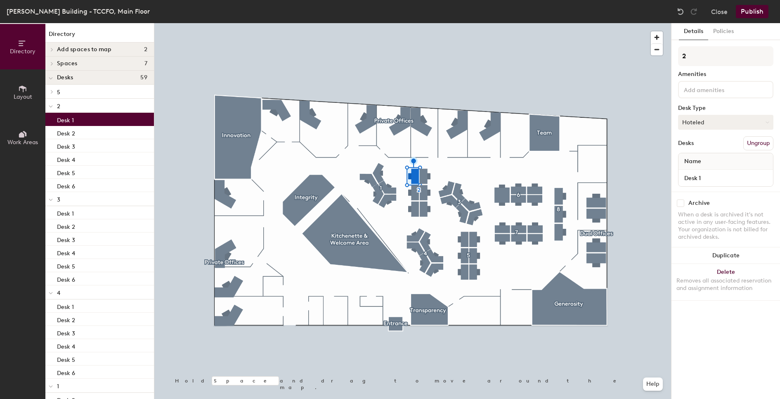
click at [719, 118] on button "Hoteled" at bounding box center [725, 122] width 95 height 15
click at [19, 94] on span "Layout" at bounding box center [23, 96] width 19 height 7
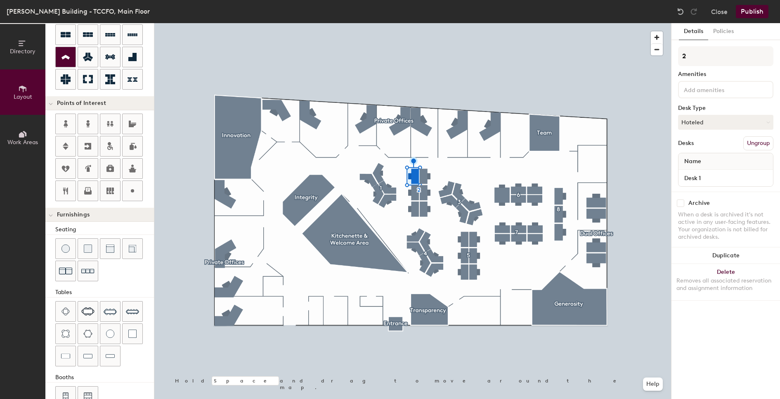
scroll to position [118, 0]
